Goal: Find specific page/section: Find specific page/section

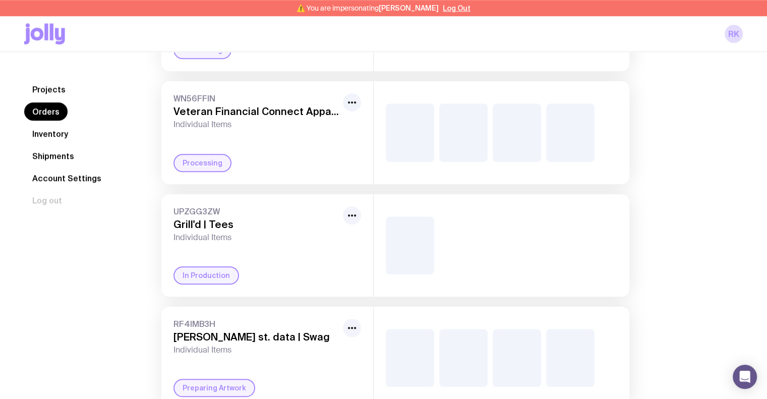
scroll to position [893, 0]
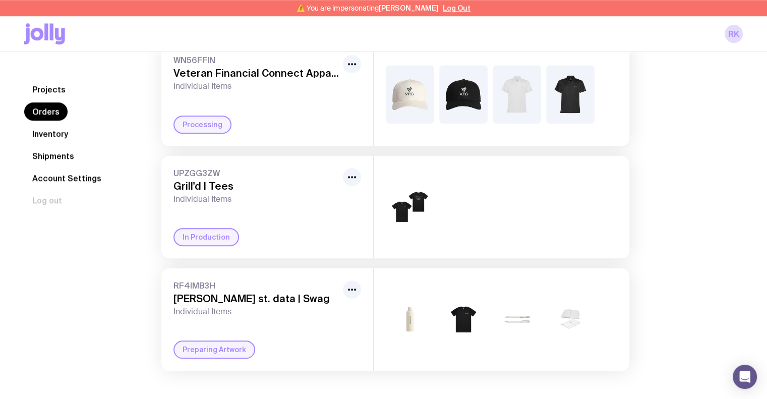
click at [55, 135] on link "Inventory" at bounding box center [50, 134] width 52 height 18
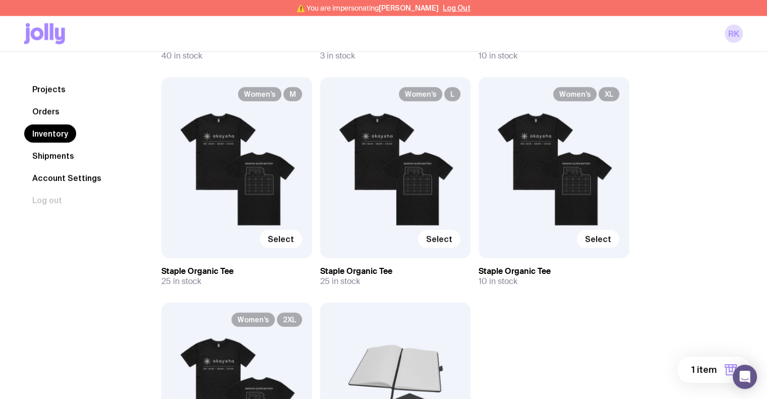
scroll to position [2674, 0]
